Goal: Use online tool/utility: Utilize a website feature to perform a specific function

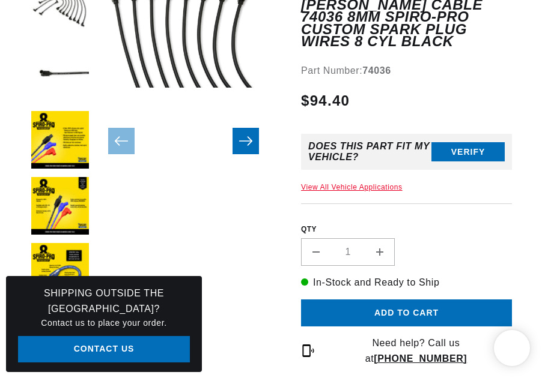
scroll to position [0, 867]
click at [360, 192] on link "View All Vehicle Applications" at bounding box center [351, 188] width 101 height 8
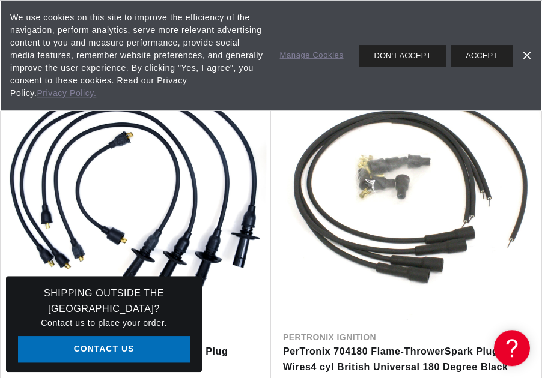
scroll to position [1612, 0]
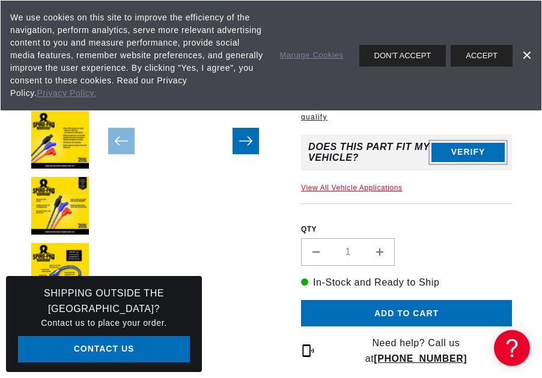
click at [470, 162] on button "Verify" at bounding box center [467, 152] width 73 height 19
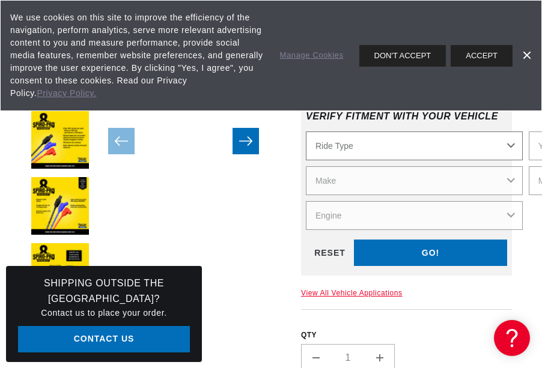
scroll to position [0, 434]
select select "Automotive"
click option "Automotive" at bounding box center [0, 0] width 0 height 0
select select "Automotive"
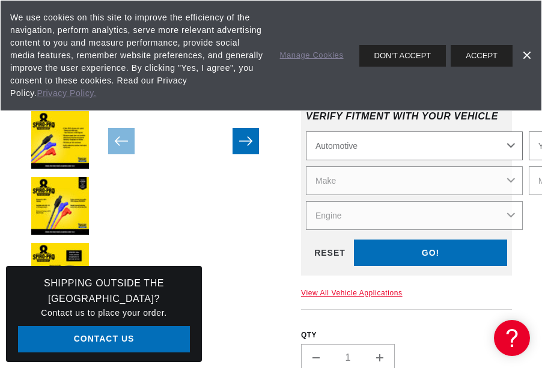
click at [424, 240] on div "GO! RESET" at bounding box center [406, 253] width 201 height 27
click at [306, 131] on select "Automotive Agricultural Industrial Marine Motorcycle" at bounding box center [414, 145] width 217 height 29
click option "Automotive" at bounding box center [0, 0] width 0 height 0
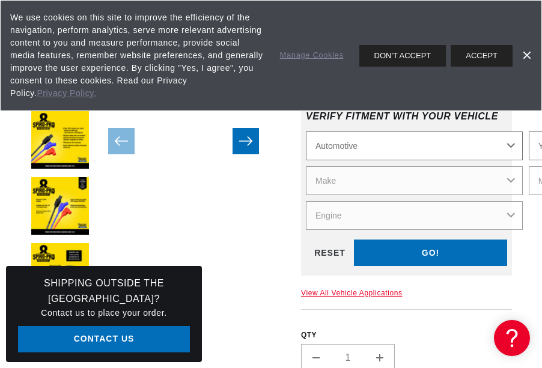
click at [525, 47] on link "Dismiss Banner" at bounding box center [526, 56] width 18 height 18
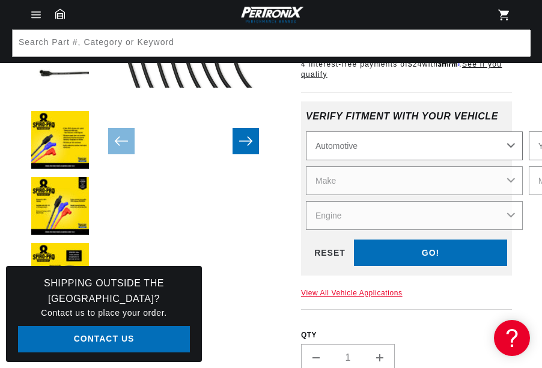
scroll to position [0, 434]
click at [306, 131] on select "Automotive Agricultural Industrial Marine Motorcycle" at bounding box center [414, 145] width 217 height 29
click option "Automotive" at bounding box center [0, 0] width 0 height 0
click at [441, 245] on div "GO! RESET" at bounding box center [406, 253] width 201 height 27
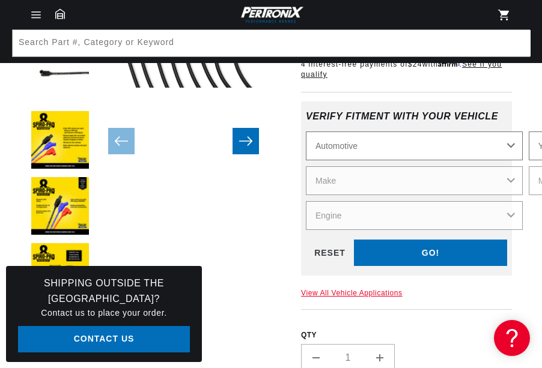
scroll to position [0, 434]
click at [440, 243] on div "GO! RESET" at bounding box center [406, 253] width 201 height 27
